Goal: Navigation & Orientation: Go to known website

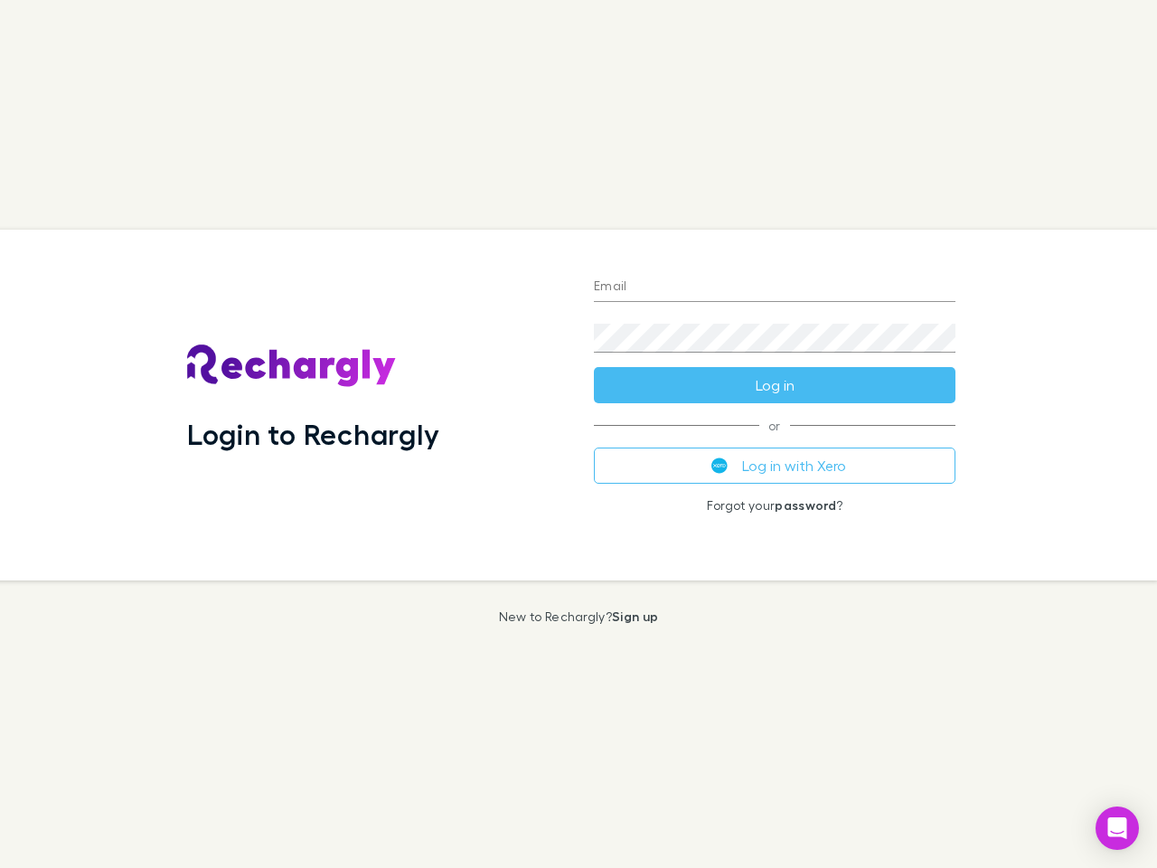
click at [579, 434] on div "Login to Rechargly" at bounding box center [376, 405] width 407 height 351
click at [775, 288] on input "Email" at bounding box center [775, 287] width 362 height 29
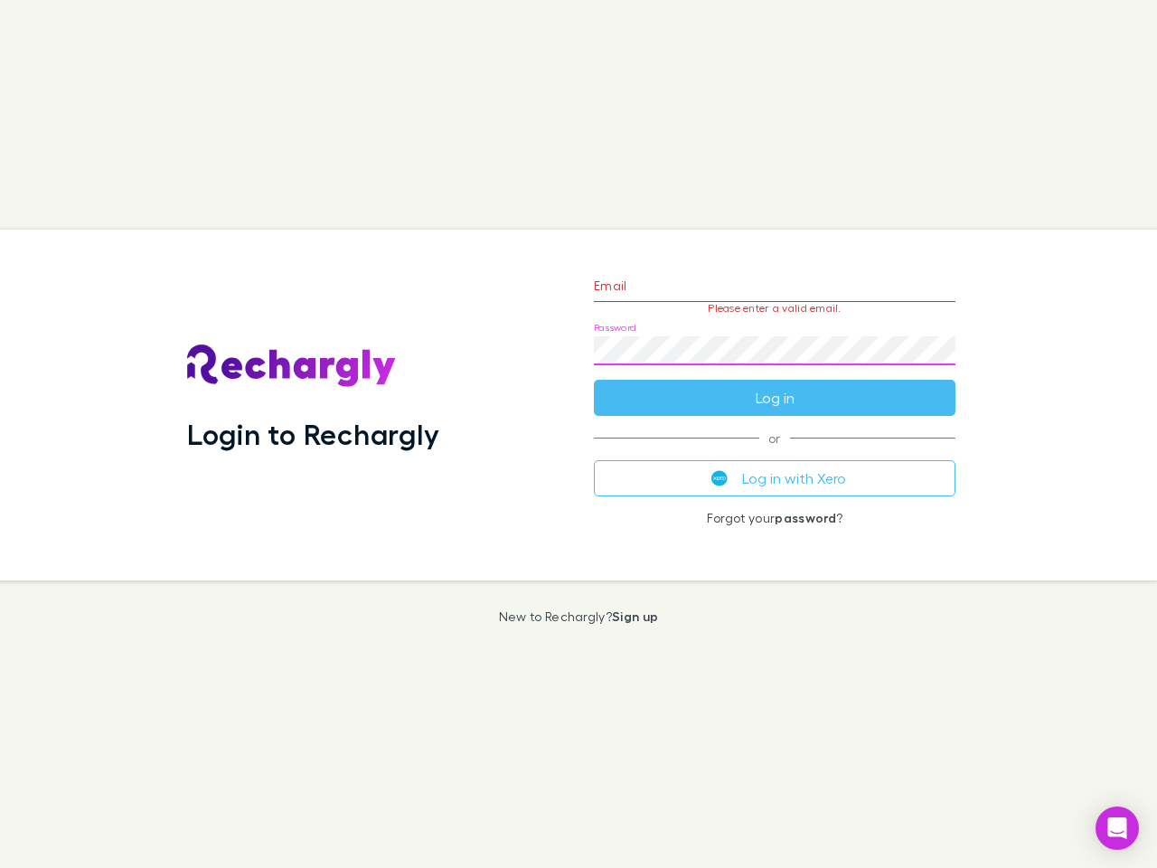
click at [775, 385] on form "Email Please enter a valid email. Password Log in" at bounding box center [775, 337] width 362 height 157
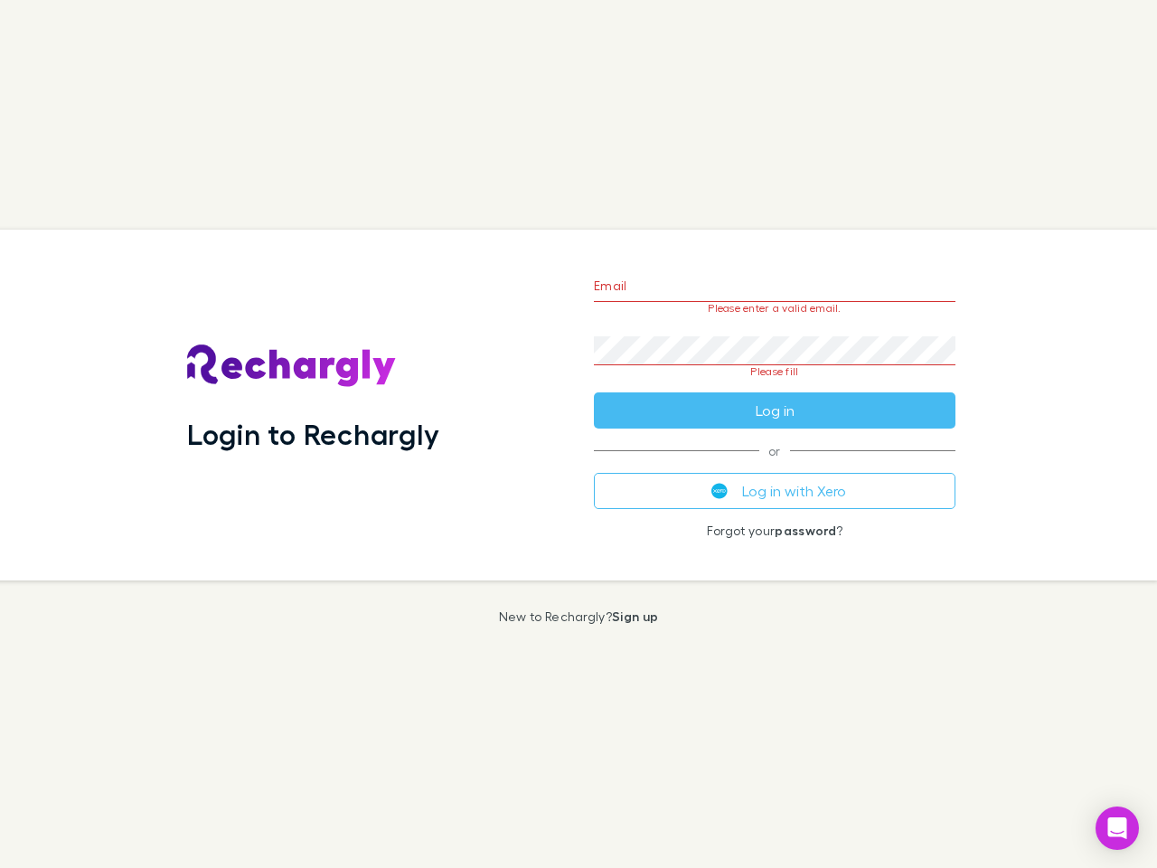
click at [775, 466] on div "Email Please enter a valid email. Password Please fill Log in or Log in with Xe…" at bounding box center [775, 405] width 391 height 351
click at [1118, 828] on icon "Open Intercom Messenger" at bounding box center [1118, 828] width 19 height 22
